Goal: Task Accomplishment & Management: Use online tool/utility

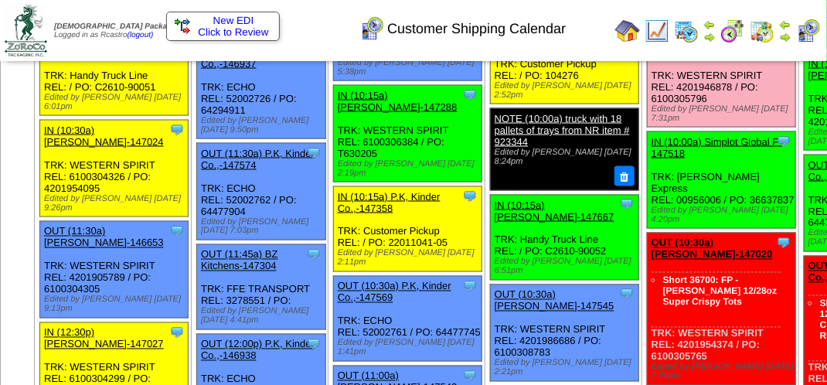
scroll to position [1005, 0]
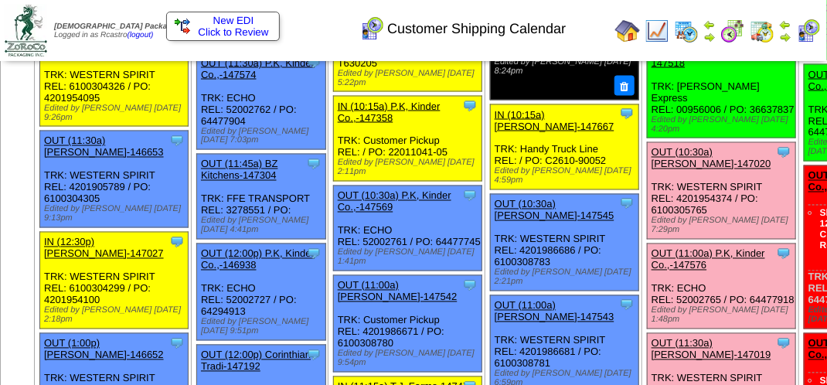
scroll to position [928, 0]
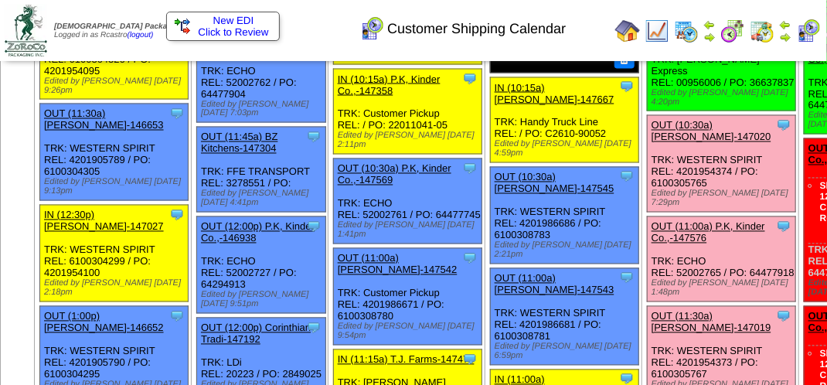
click at [664, 143] on link "OUT (10:30a) [PERSON_NAME]-147020" at bounding box center [712, 131] width 120 height 23
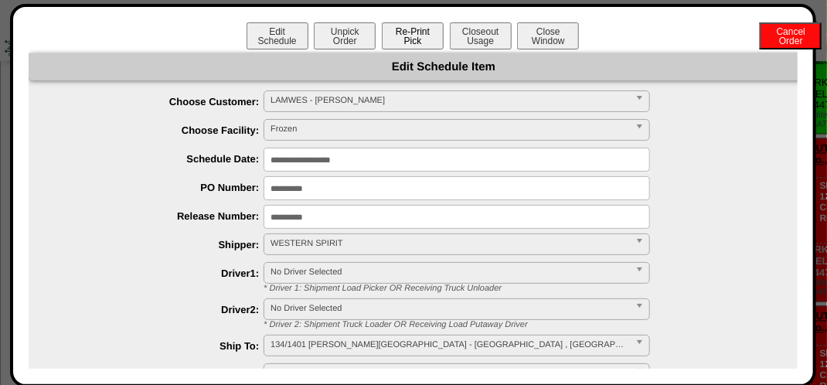
click at [414, 36] on button "Re-Print Pick" at bounding box center [413, 35] width 62 height 27
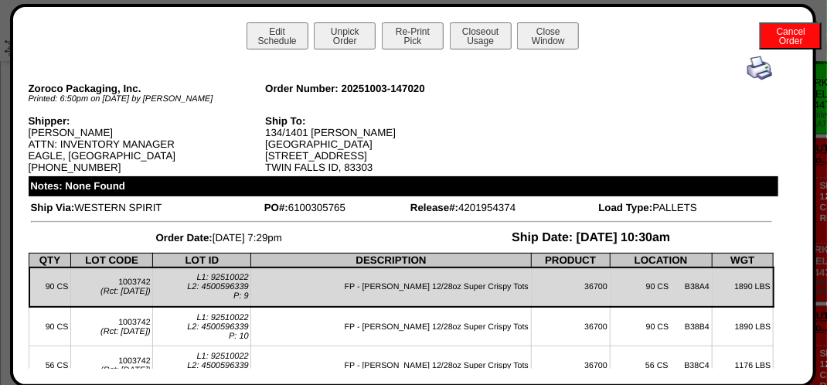
click at [748, 69] on img at bounding box center [760, 68] width 25 height 25
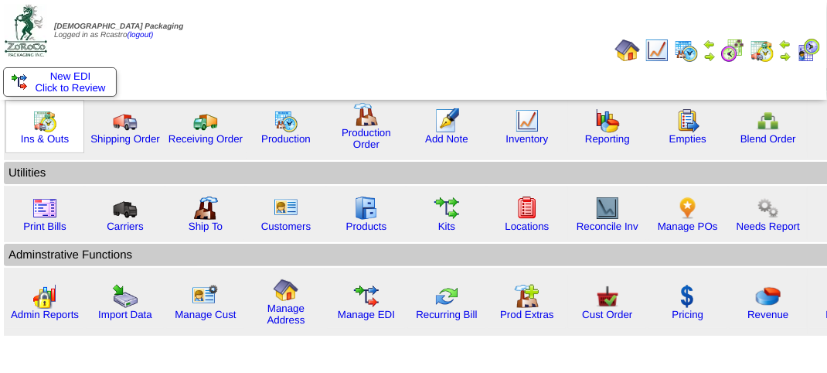
click at [51, 129] on img at bounding box center [44, 120] width 25 height 25
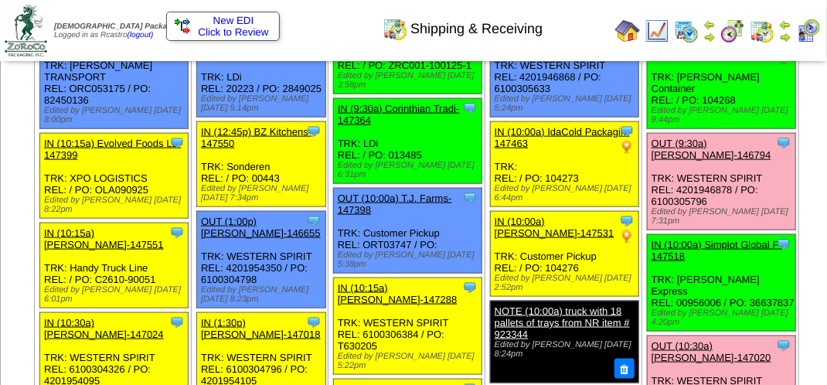
scroll to position [619, 0]
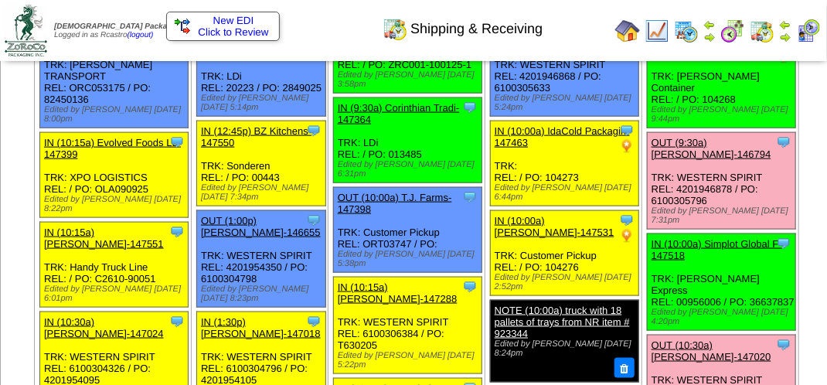
click at [652, 160] on link "OUT (9:30a) [PERSON_NAME]-146794" at bounding box center [712, 148] width 120 height 23
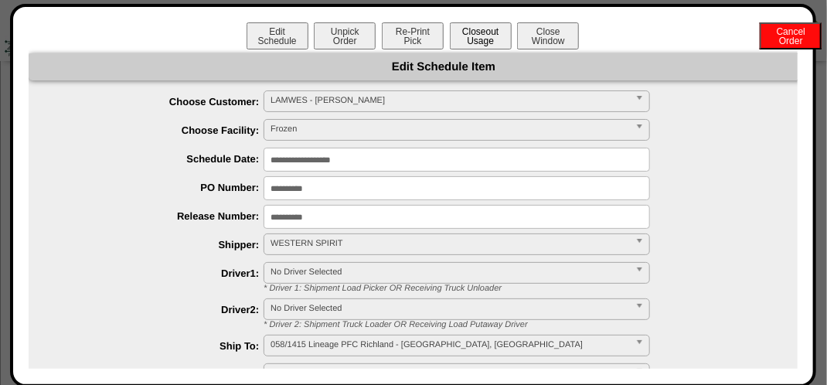
click at [490, 38] on button "Closeout Usage" at bounding box center [481, 35] width 62 height 27
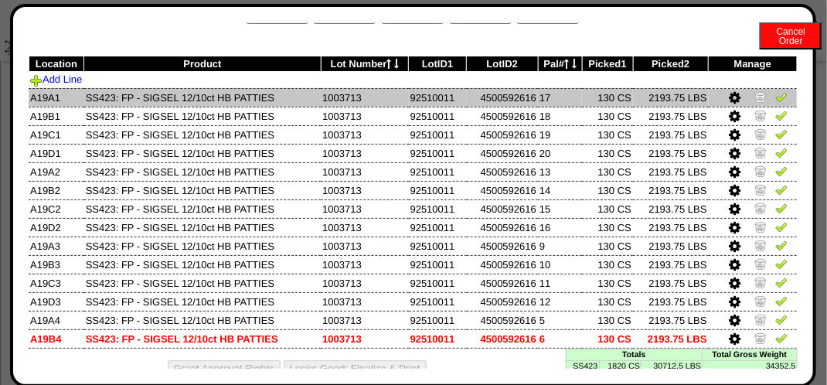
scroll to position [47, 0]
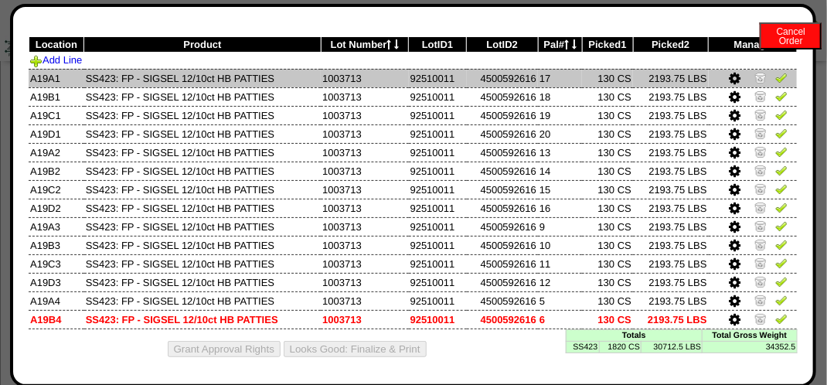
click at [776, 77] on img at bounding box center [782, 77] width 12 height 12
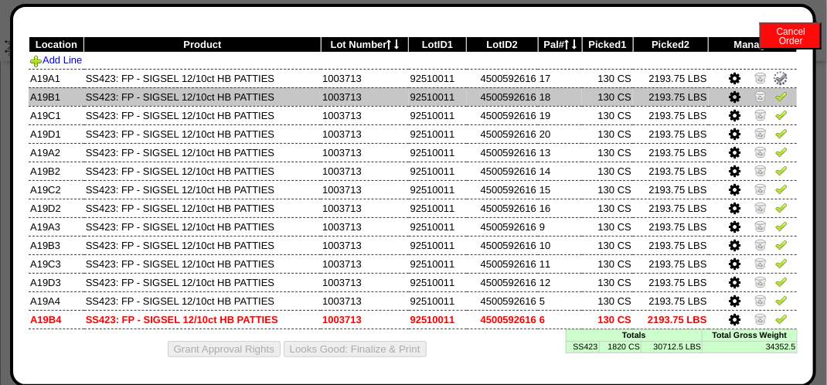
click at [780, 94] on td at bounding box center [753, 96] width 88 height 19
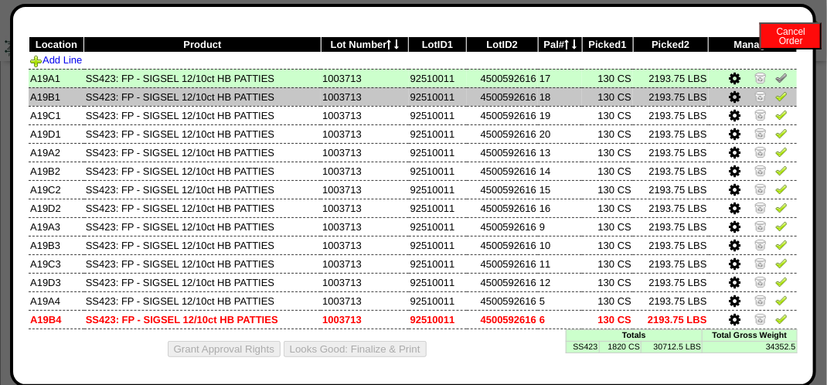
click at [776, 94] on img at bounding box center [782, 96] width 12 height 12
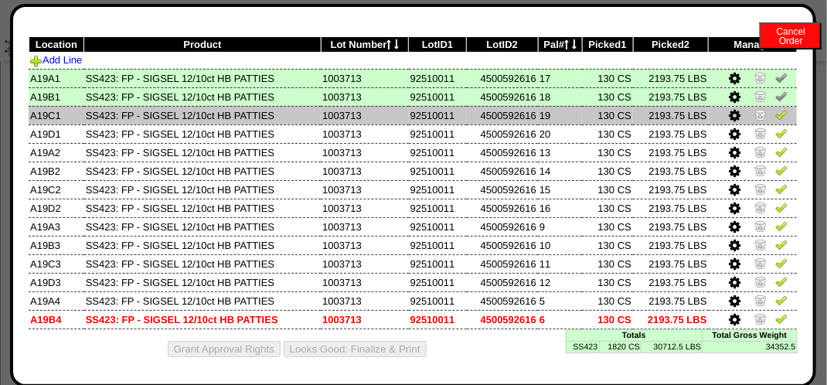
click at [776, 113] on img at bounding box center [782, 114] width 12 height 12
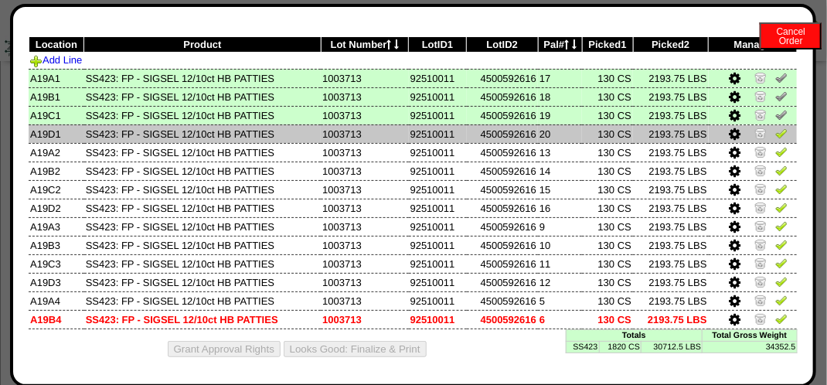
click at [776, 134] on img at bounding box center [782, 133] width 12 height 12
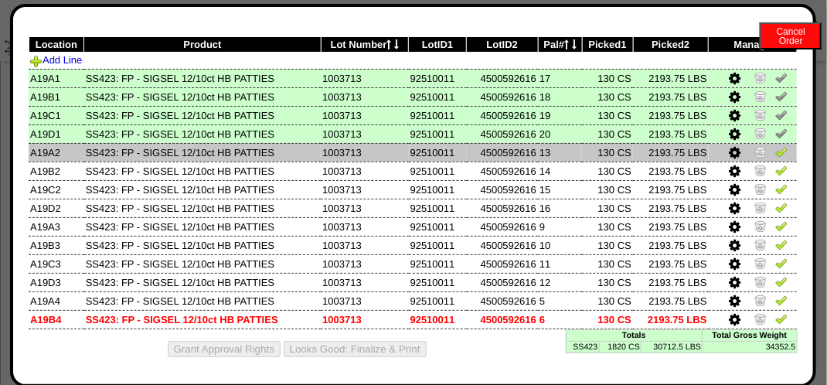
click at [776, 152] on img at bounding box center [782, 151] width 12 height 12
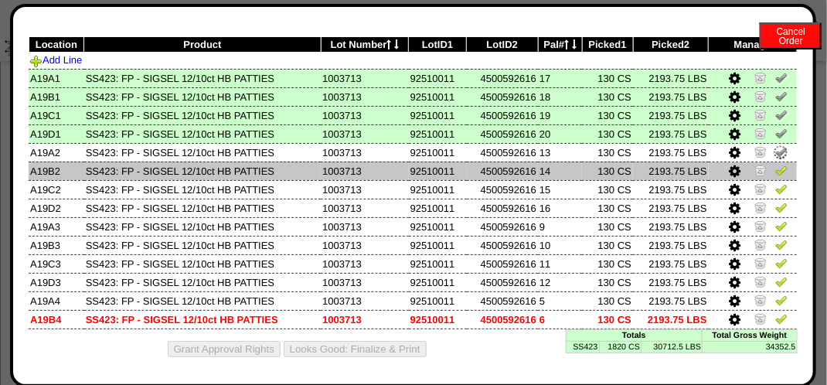
click at [776, 172] on img at bounding box center [782, 170] width 12 height 12
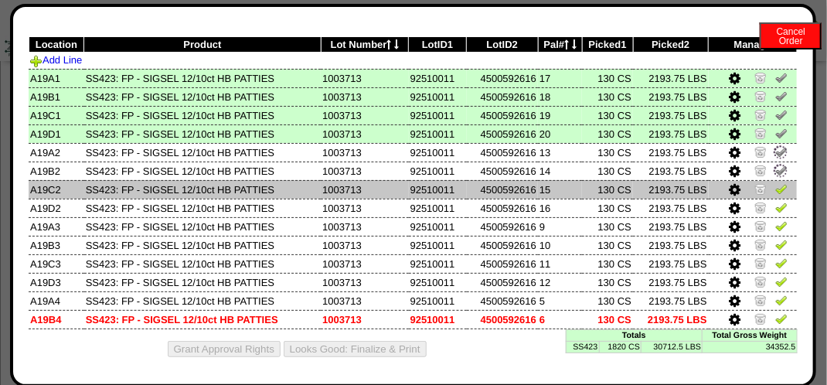
click at [776, 186] on img at bounding box center [782, 188] width 12 height 12
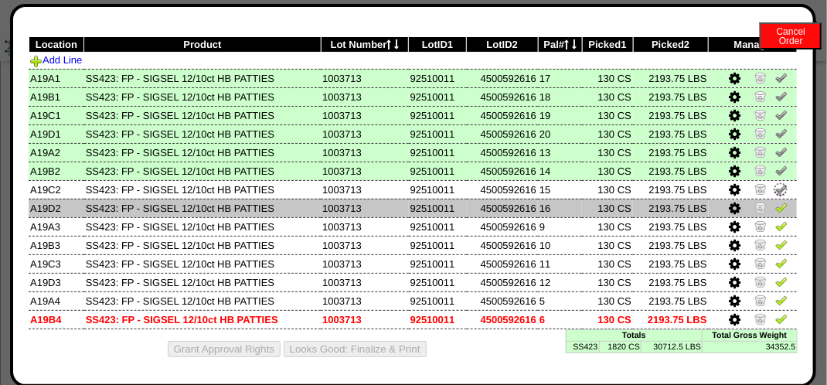
click at [776, 206] on img at bounding box center [782, 207] width 12 height 12
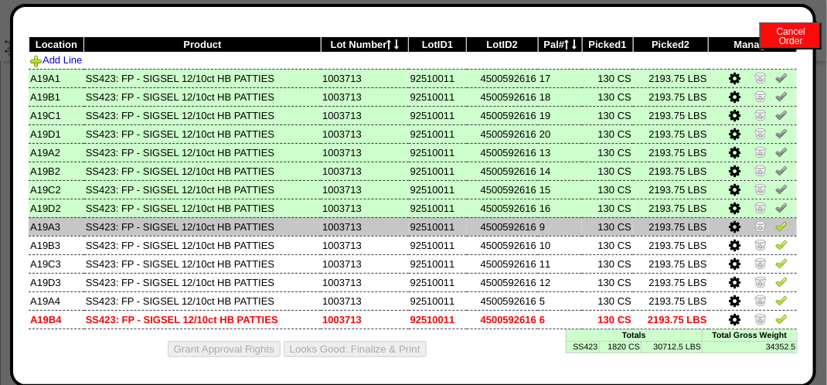
click at [776, 229] on img at bounding box center [782, 226] width 12 height 12
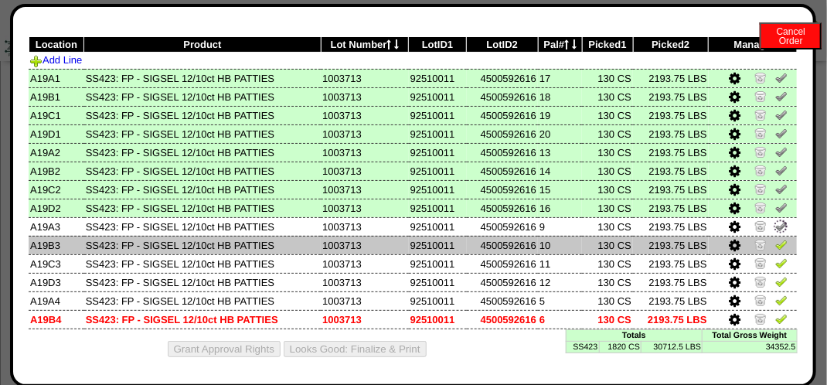
click at [776, 248] on img at bounding box center [782, 244] width 12 height 12
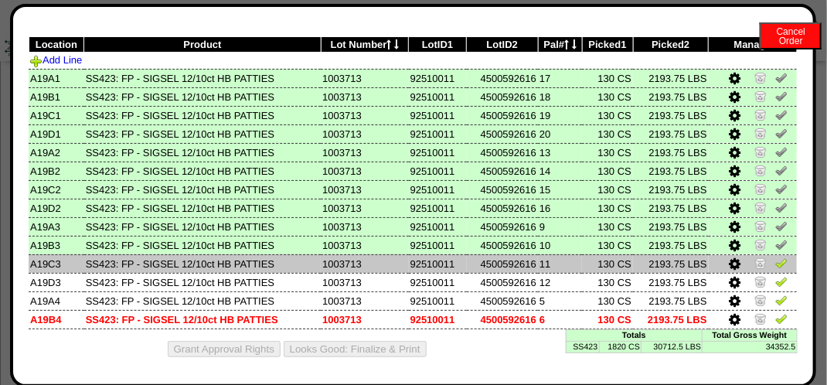
click at [776, 258] on img at bounding box center [782, 263] width 12 height 12
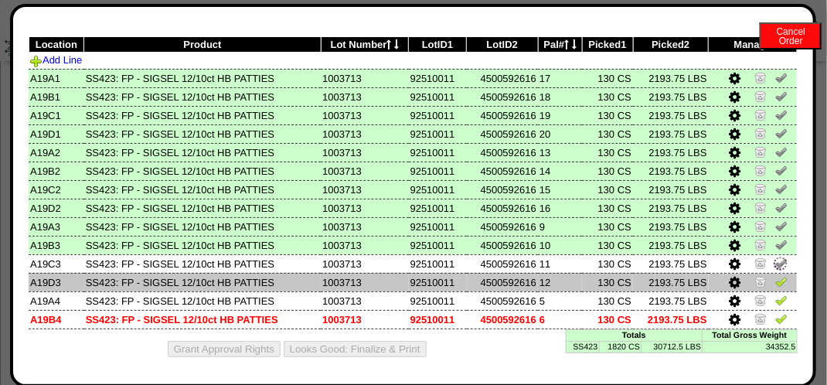
click at [776, 281] on img at bounding box center [782, 281] width 12 height 12
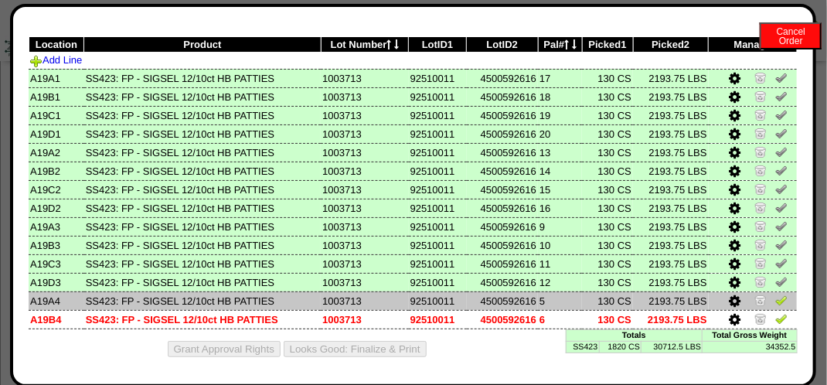
click at [776, 302] on img at bounding box center [782, 300] width 12 height 12
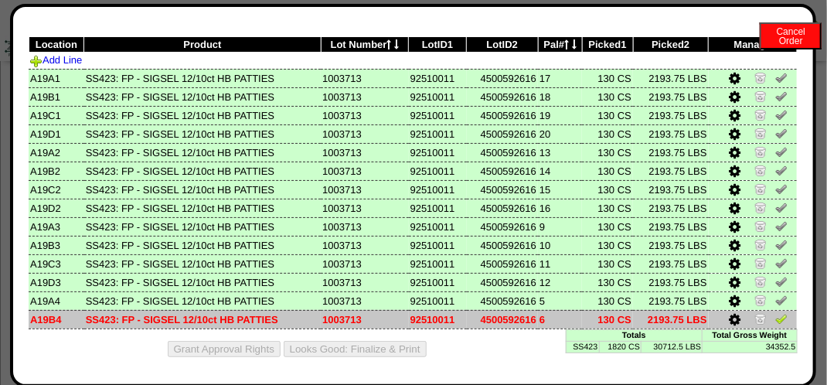
click at [776, 316] on img at bounding box center [782, 318] width 12 height 12
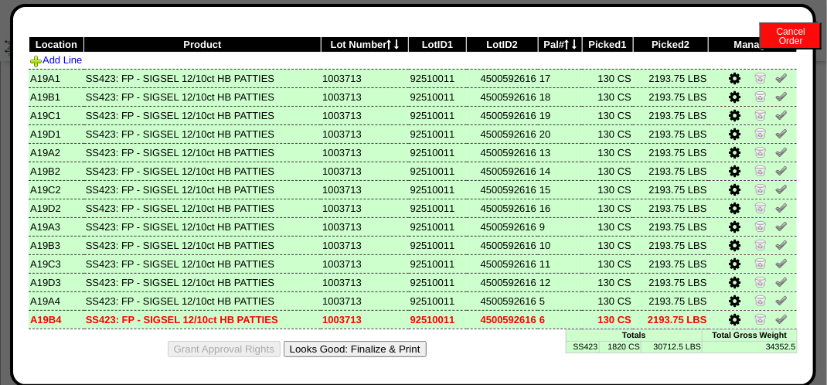
click at [358, 345] on button "Looks Good: Finalize & Print" at bounding box center [355, 349] width 143 height 16
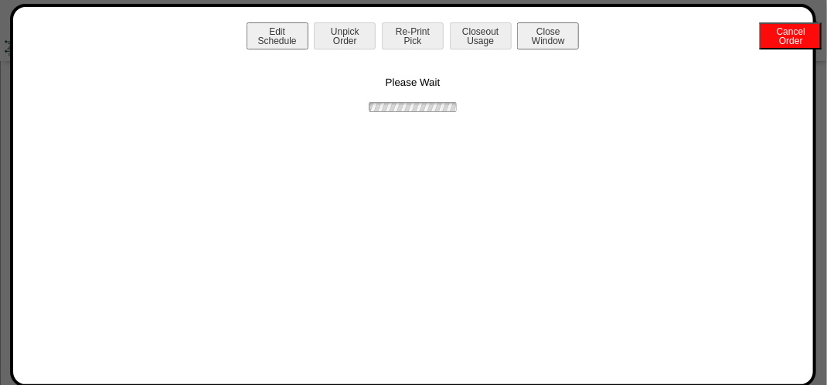
scroll to position [0, 0]
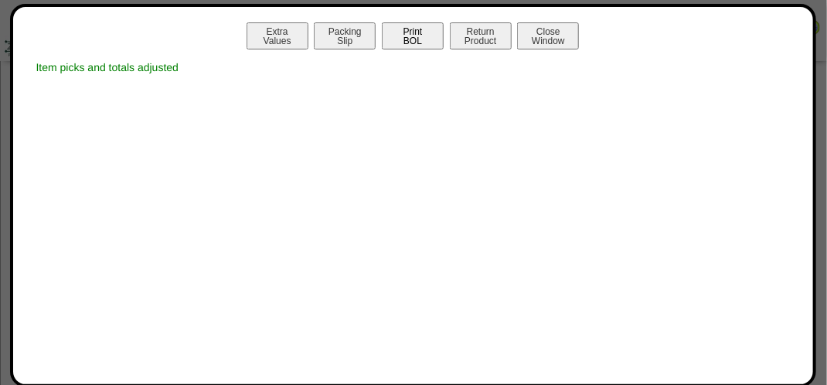
click at [419, 44] on button "Print BOL" at bounding box center [413, 35] width 62 height 27
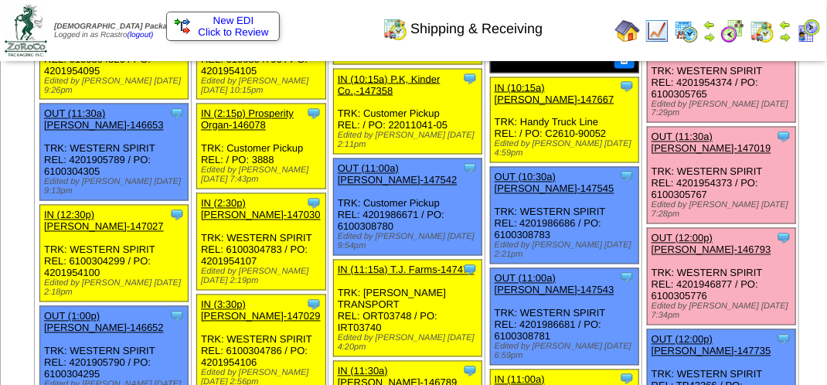
scroll to position [696, 0]
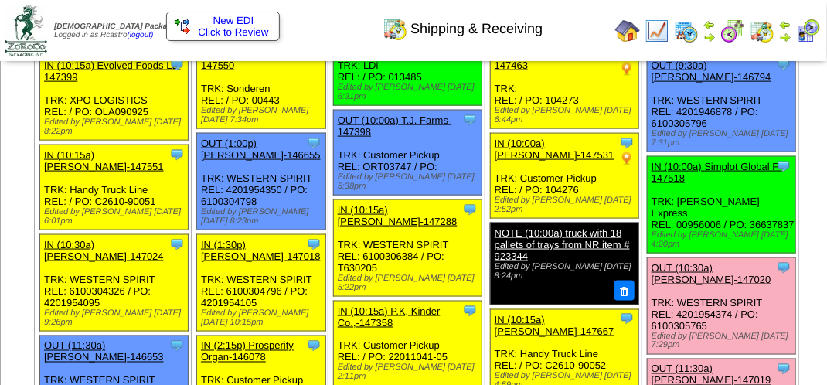
click at [789, 34] on img at bounding box center [785, 37] width 12 height 12
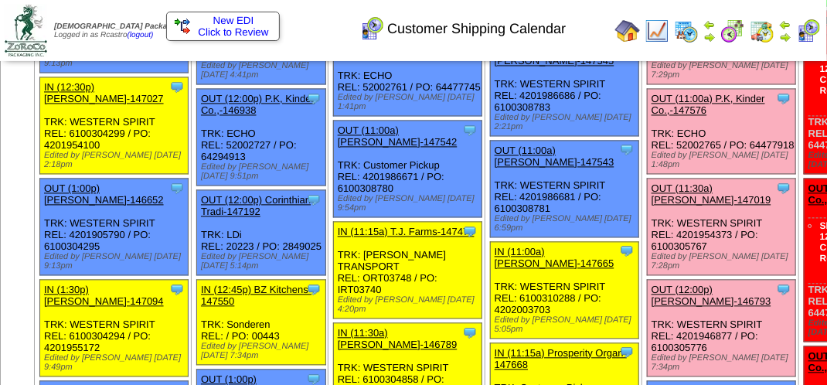
scroll to position [1082, 0]
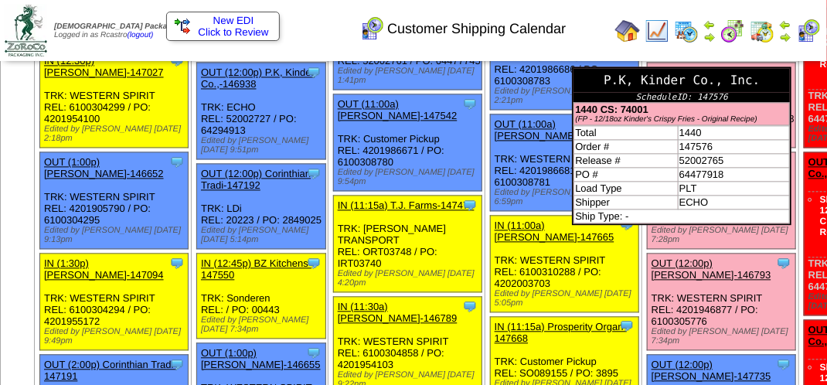
click at [655, 92] on div "P.K, Kinder Co., Inc." at bounding box center [682, 80] width 216 height 24
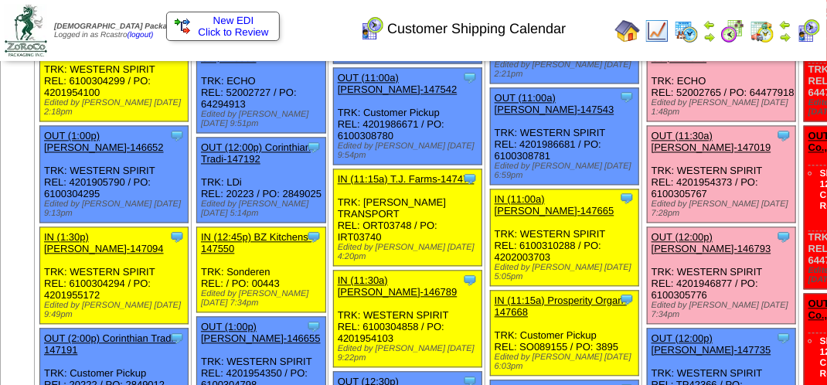
scroll to position [1082, 0]
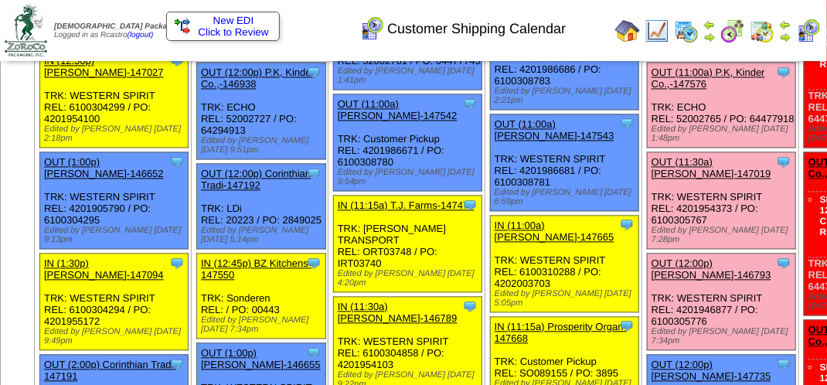
click at [652, 90] on link "OUT (11:00a) P.K, Kinder Co.,-147576" at bounding box center [709, 77] width 114 height 23
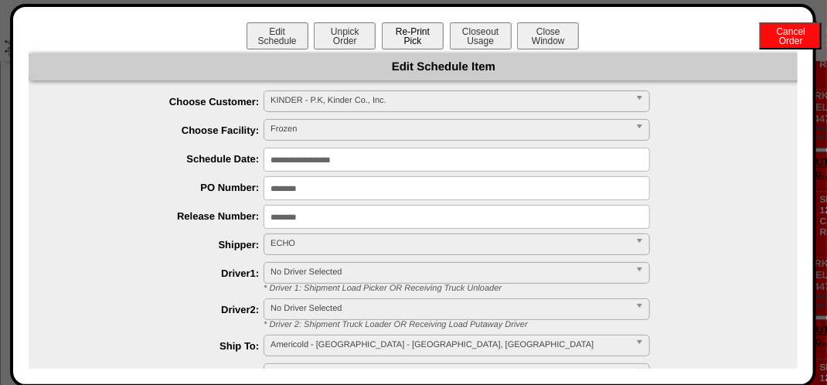
click at [421, 38] on button "Re-Print Pick" at bounding box center [413, 35] width 62 height 27
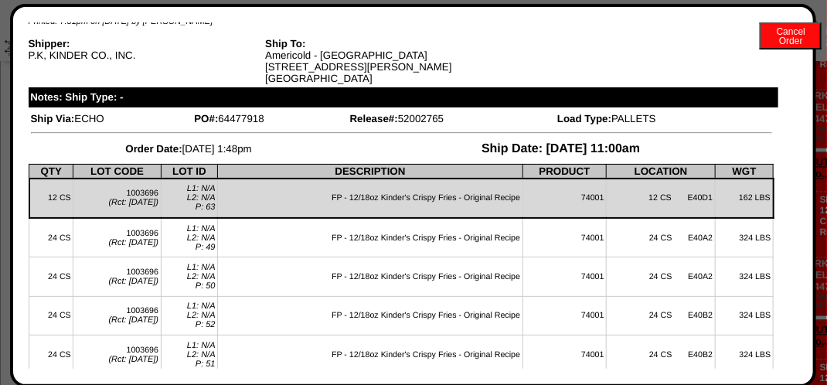
scroll to position [0, 0]
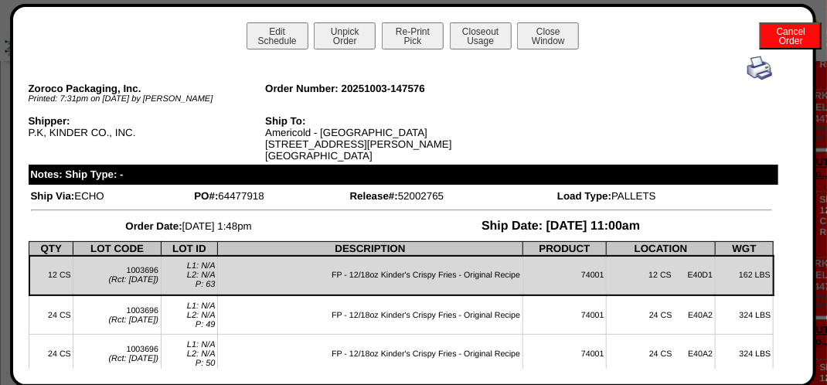
click at [748, 74] on img at bounding box center [760, 68] width 25 height 25
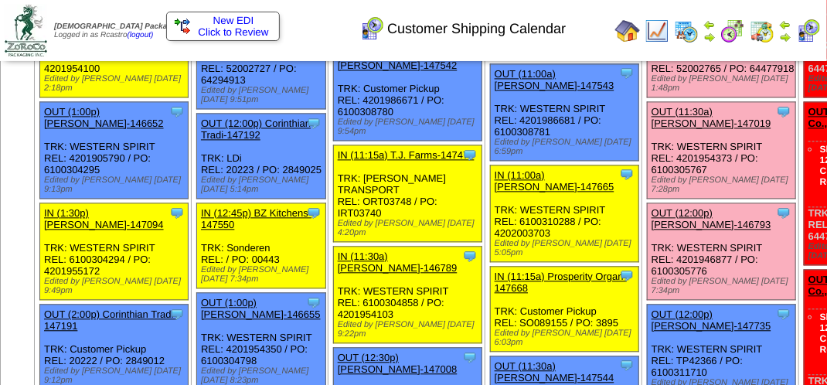
scroll to position [1160, 0]
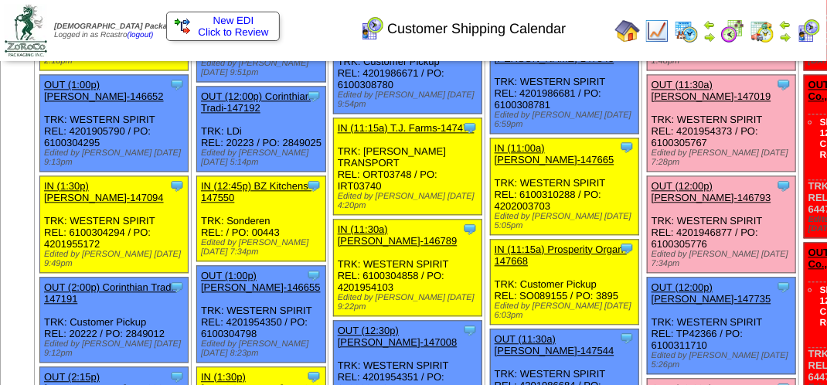
click at [652, 102] on link "OUT (11:30a) [PERSON_NAME]-147019" at bounding box center [712, 90] width 120 height 23
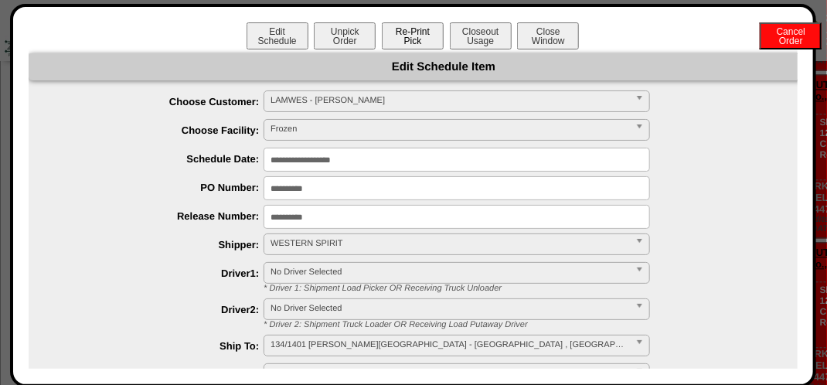
click at [411, 35] on button "Re-Print Pick" at bounding box center [413, 35] width 62 height 27
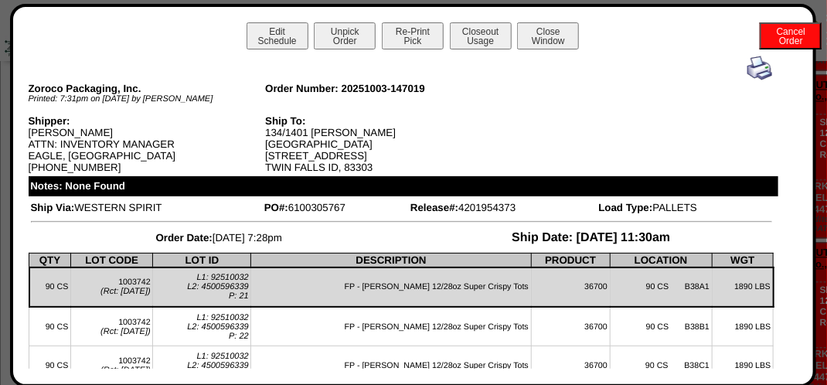
click at [752, 67] on img at bounding box center [760, 68] width 25 height 25
